Goal: Browse casually

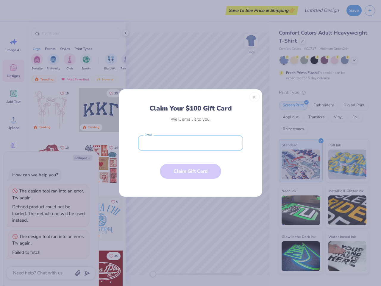
type textarea "x"
click at [191, 143] on input "email" at bounding box center [190, 143] width 105 height 15
click at [255, 97] on button "Close" at bounding box center [255, 97] width 10 height 10
